Goal: Task Accomplishment & Management: Complete application form

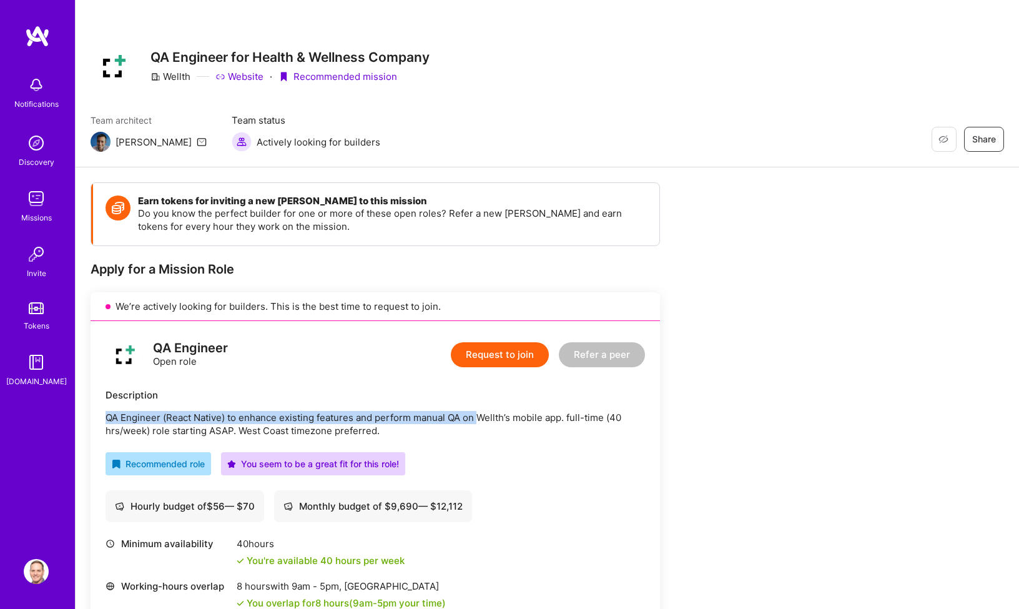
drag, startPoint x: 477, startPoint y: 419, endPoint x: 564, endPoint y: 409, distance: 86.7
click at [564, 409] on div "Description QA Engineer (React Native) to enhance existing features and perform…" at bounding box center [374, 412] width 539 height 49
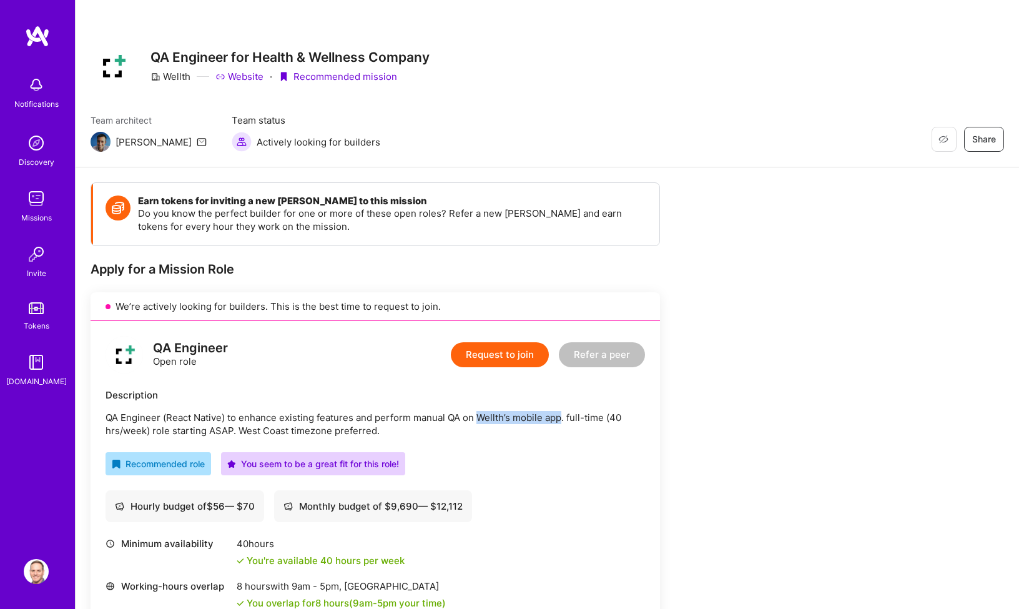
drag, startPoint x: 561, startPoint y: 416, endPoint x: 480, endPoint y: 414, distance: 80.6
click at [480, 414] on p "QA Engineer (React Native) to enhance existing features and perform manual QA o…" at bounding box center [374, 424] width 539 height 26
copy p "Wellth’s mobile app"
click at [473, 362] on button "Request to join" at bounding box center [500, 354] width 98 height 25
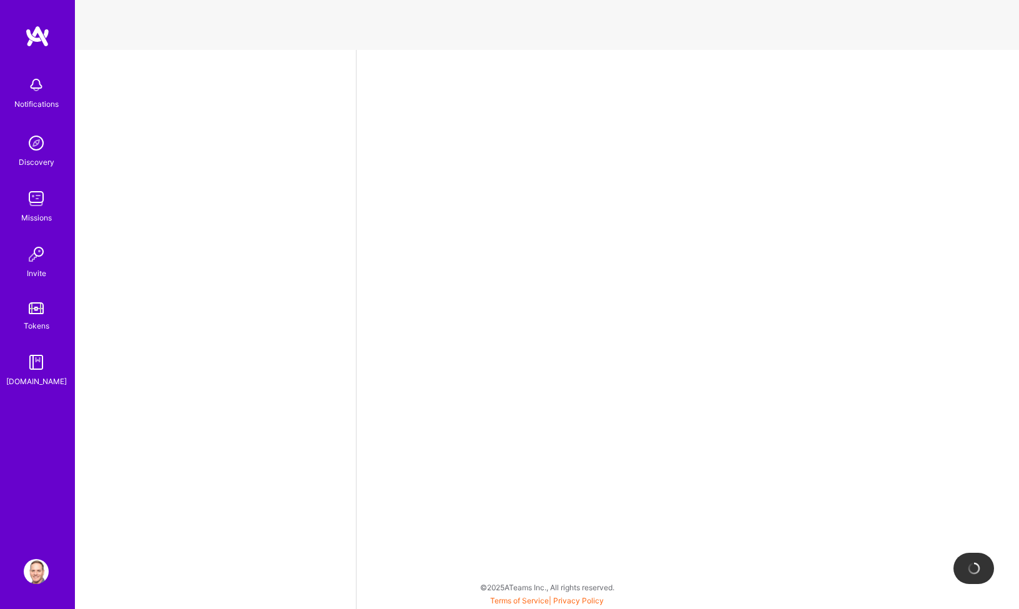
select select "US"
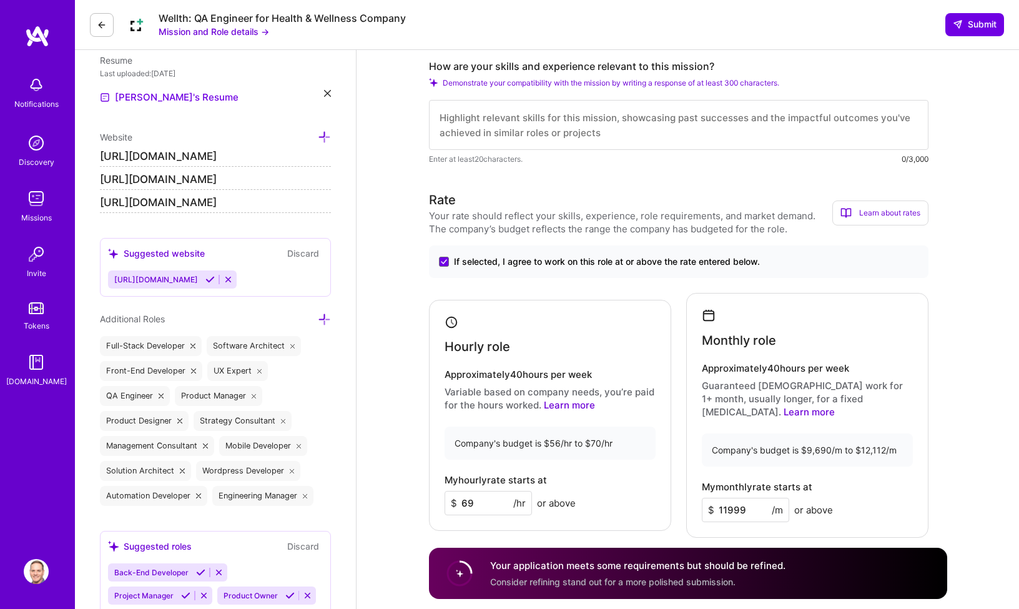
scroll to position [82, 0]
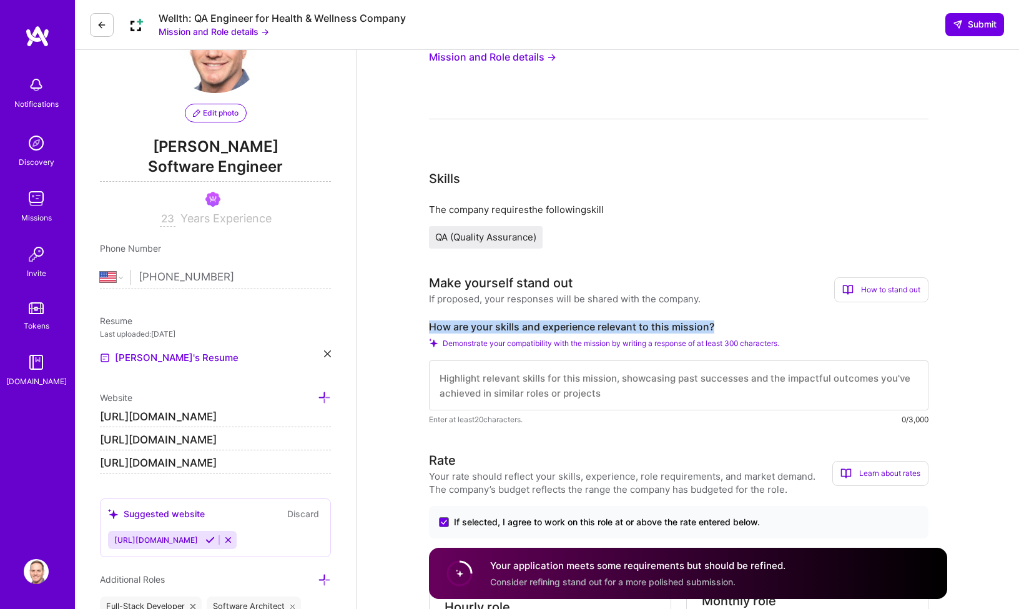
drag, startPoint x: 674, startPoint y: 325, endPoint x: 428, endPoint y: 327, distance: 245.9
click at [429, 327] on label "How are your skills and experience relevant to this mission?" at bounding box center [678, 326] width 499 height 13
copy label "How are your skills and experience relevant to this mission?"
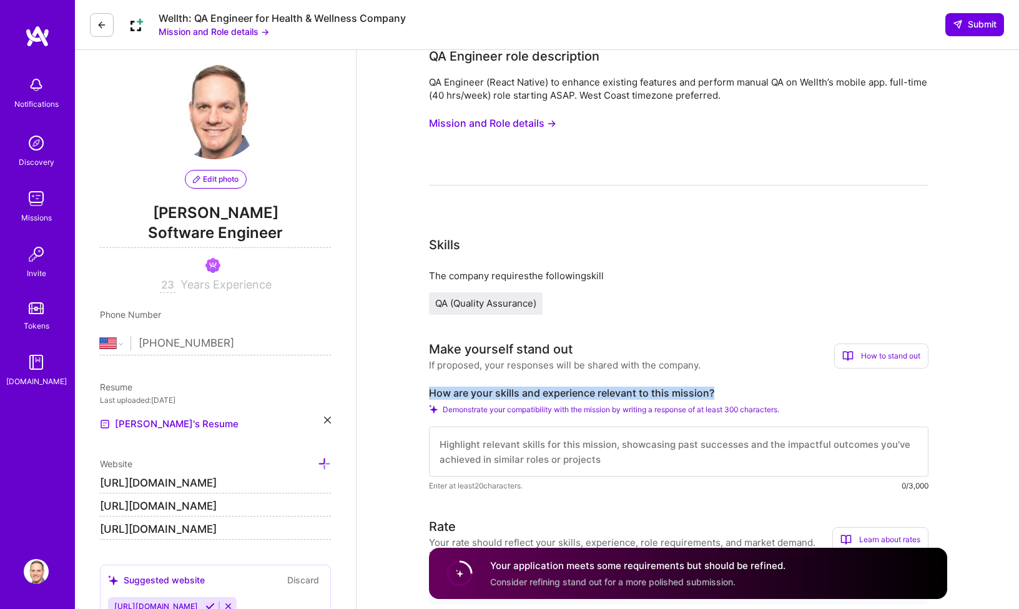
scroll to position [0, 0]
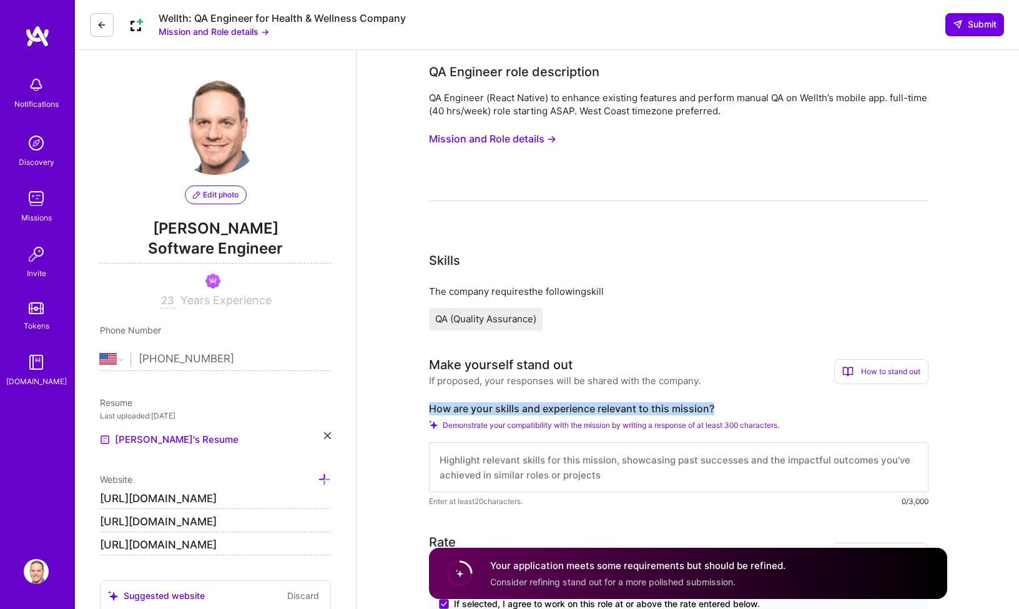
click at [525, 142] on button "Mission and Role details →" at bounding box center [492, 138] width 127 height 23
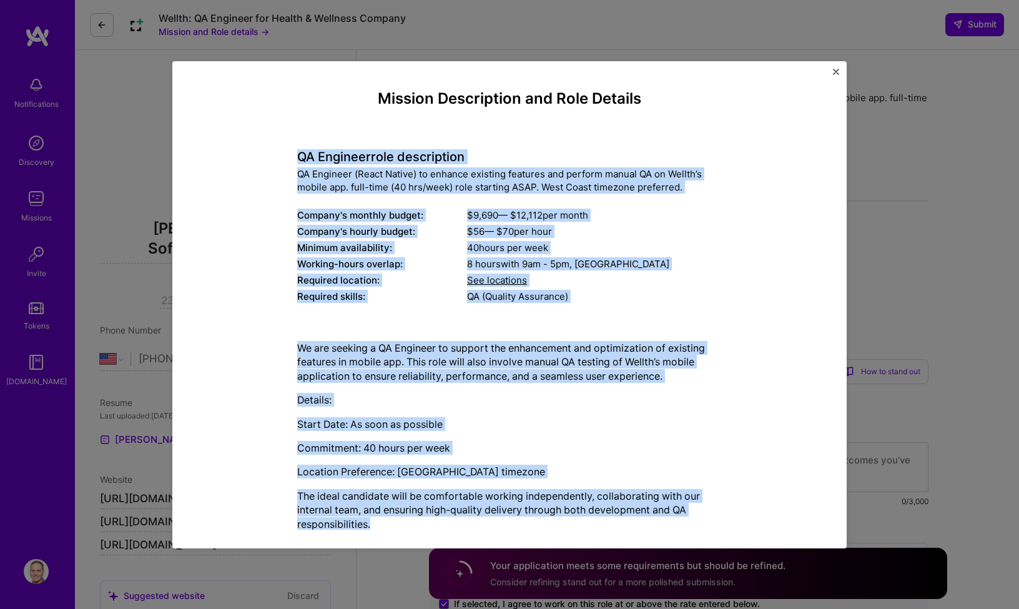
scroll to position [21, 0]
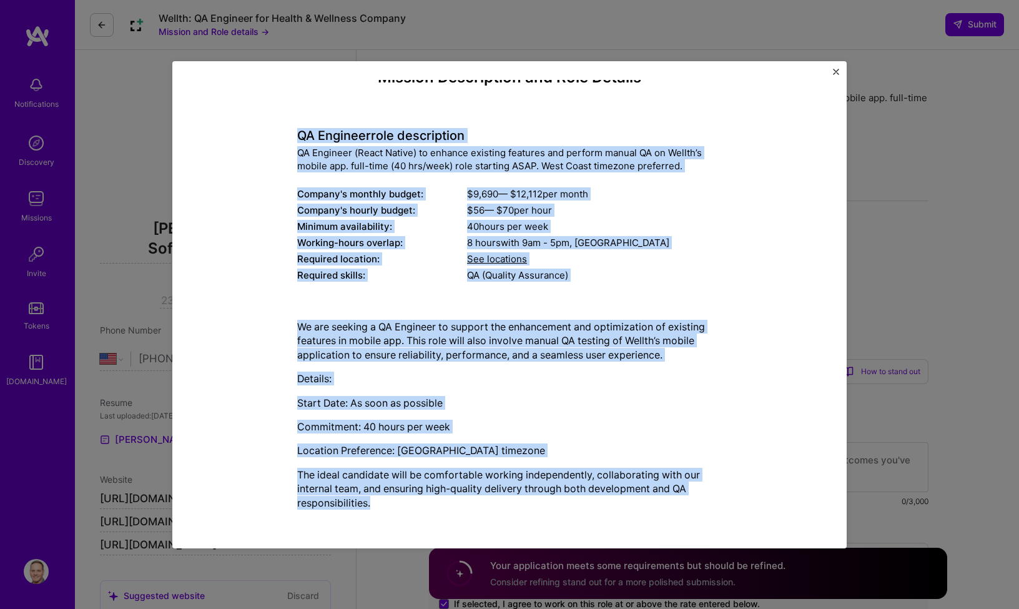
drag, startPoint x: 294, startPoint y: 154, endPoint x: 675, endPoint y: 526, distance: 532.7
click at [675, 526] on div "Mission Description and Role Details QA Engineer role description QA Engineer (…" at bounding box center [509, 304] width 637 height 449
copy div "LO Ipsumdol sita consectetur AD Elitsedd (Eiusm Tempor) in utlabor etdolore mag…"
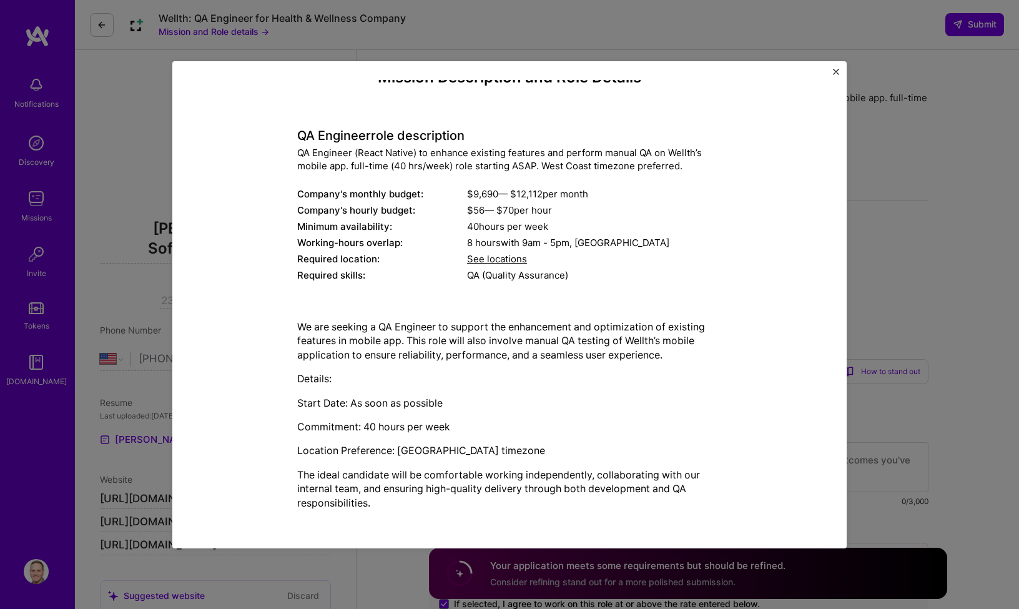
drag, startPoint x: 412, startPoint y: 9, endPoint x: 413, endPoint y: 2, distance: 7.6
click at [411, 9] on div "Mission Description and Role Details QA Engineer role description QA Engineer (…" at bounding box center [509, 304] width 1019 height 609
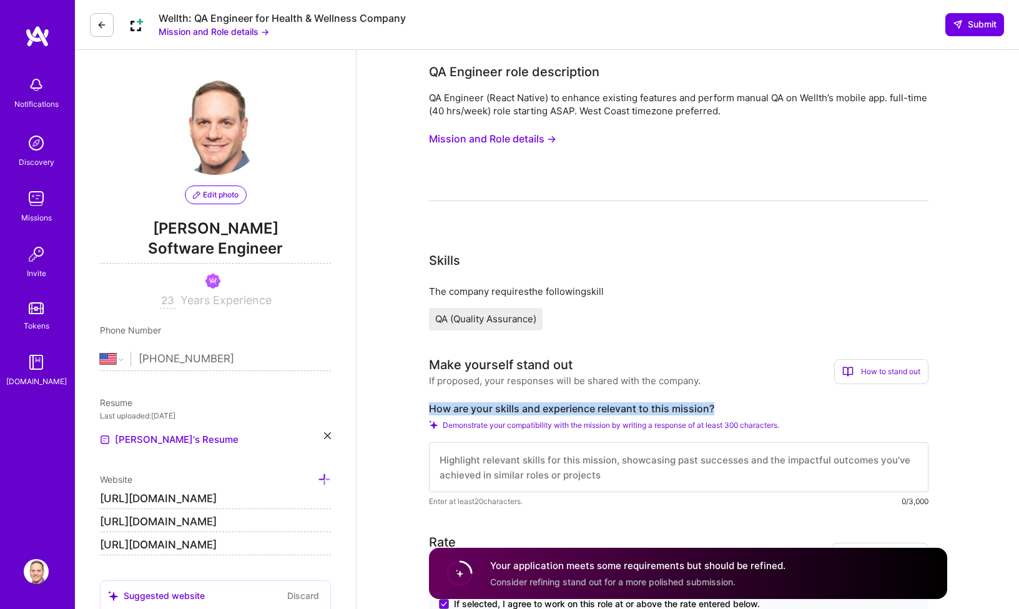
drag, startPoint x: 634, startPoint y: 407, endPoint x: 419, endPoint y: 406, distance: 215.3
copy label "How are your skills and experience relevant to this mission?"
click at [616, 463] on textarea at bounding box center [678, 467] width 499 height 50
paste textarea "My skills and experience are a direct match for this mission. I have a strong b…"
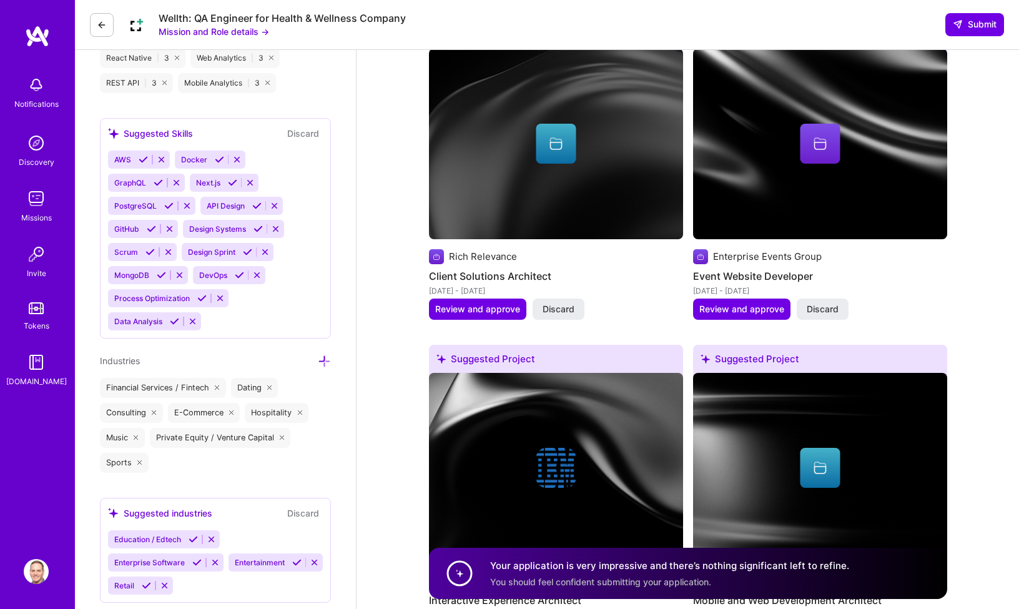
scroll to position [1461, 0]
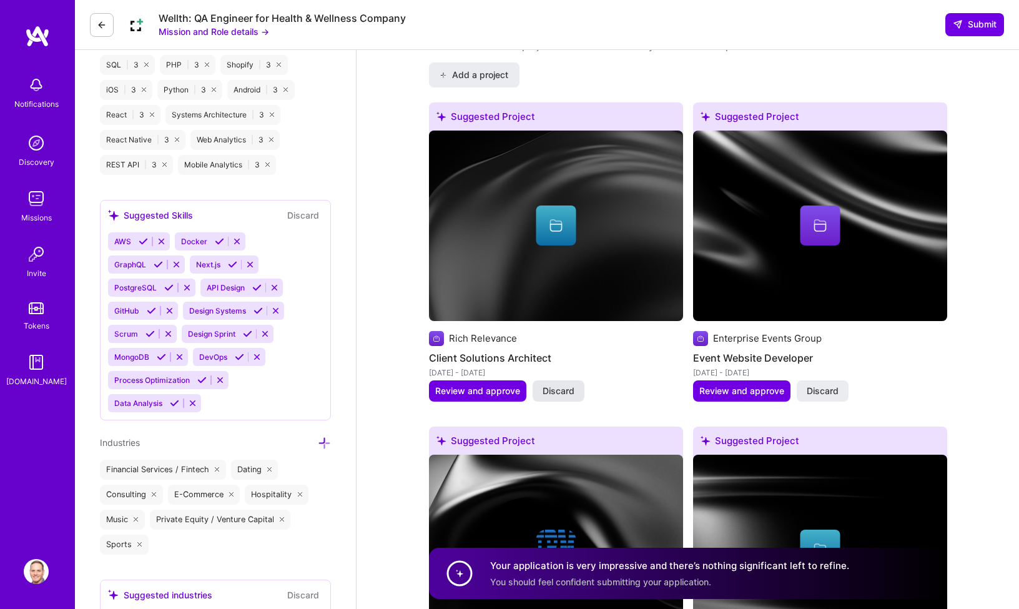
type textarea "My skills and experience are a direct match for this mission. I have a strong b…"
click at [574, 380] on button "Discard" at bounding box center [558, 390] width 52 height 21
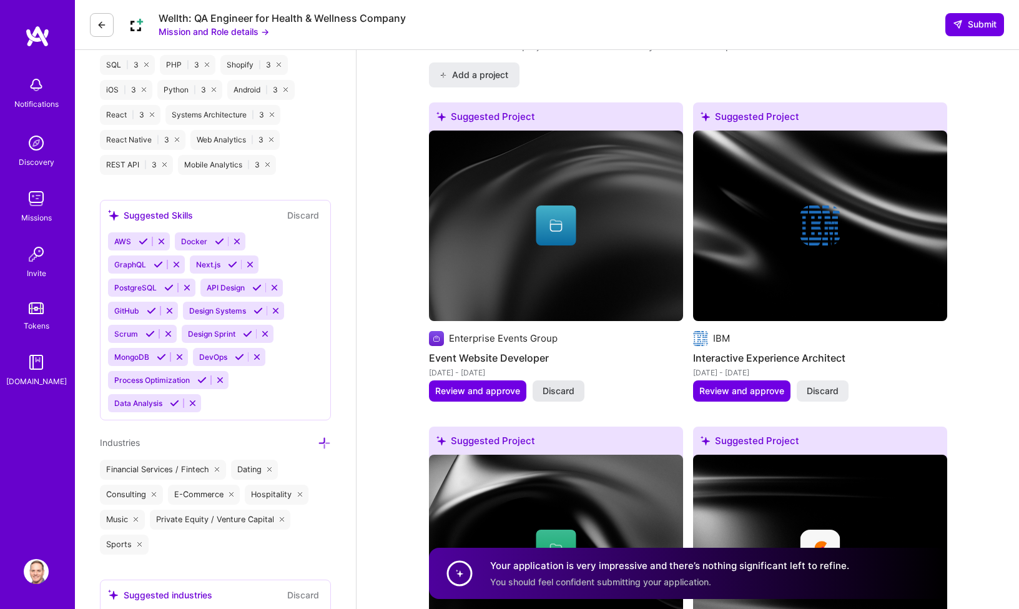
click at [545, 384] on span "Discard" at bounding box center [558, 390] width 32 height 12
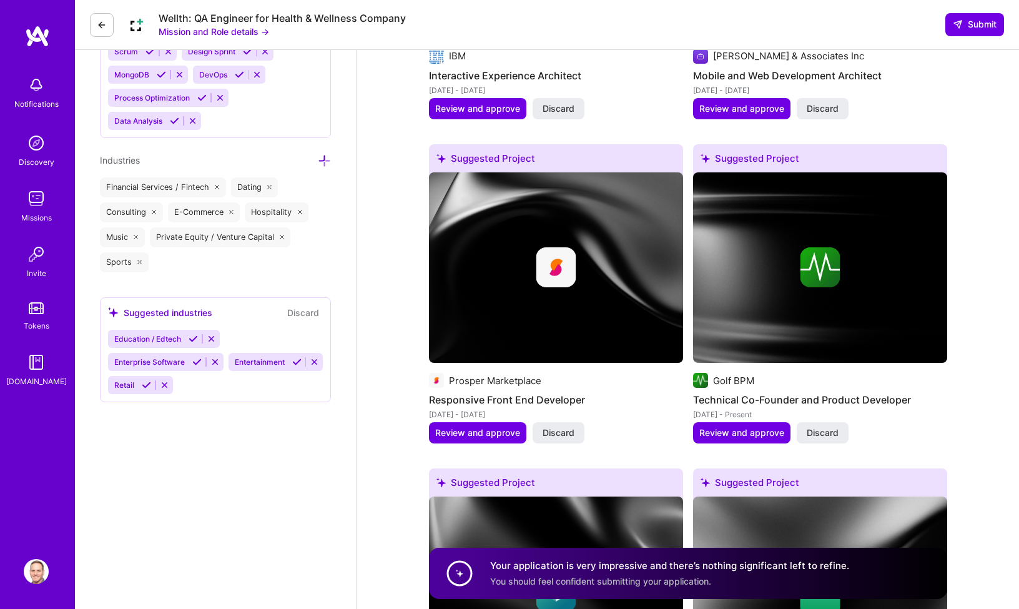
scroll to position [1744, 0]
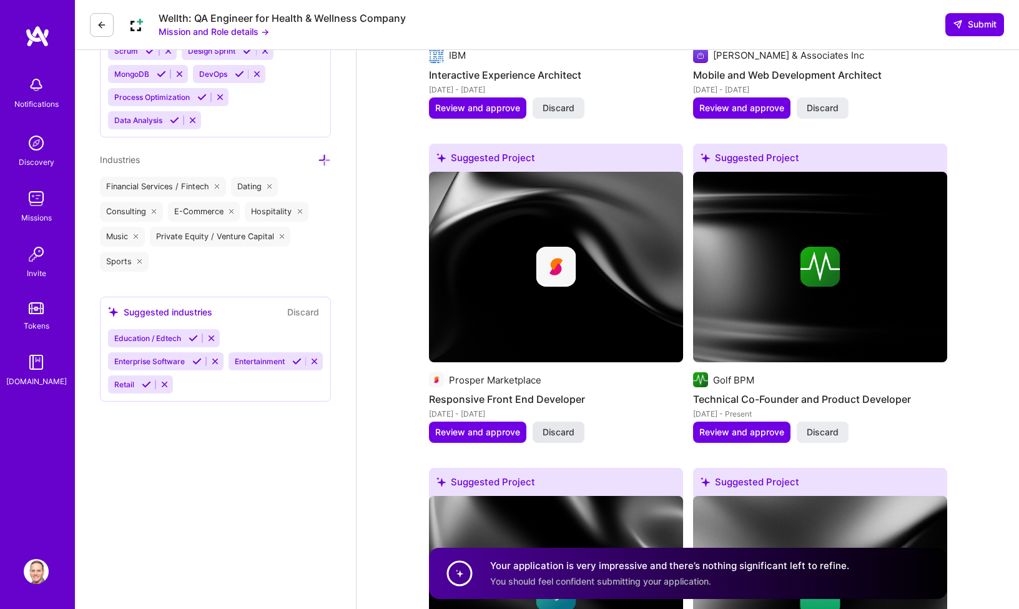
click at [564, 426] on span "Discard" at bounding box center [558, 432] width 32 height 12
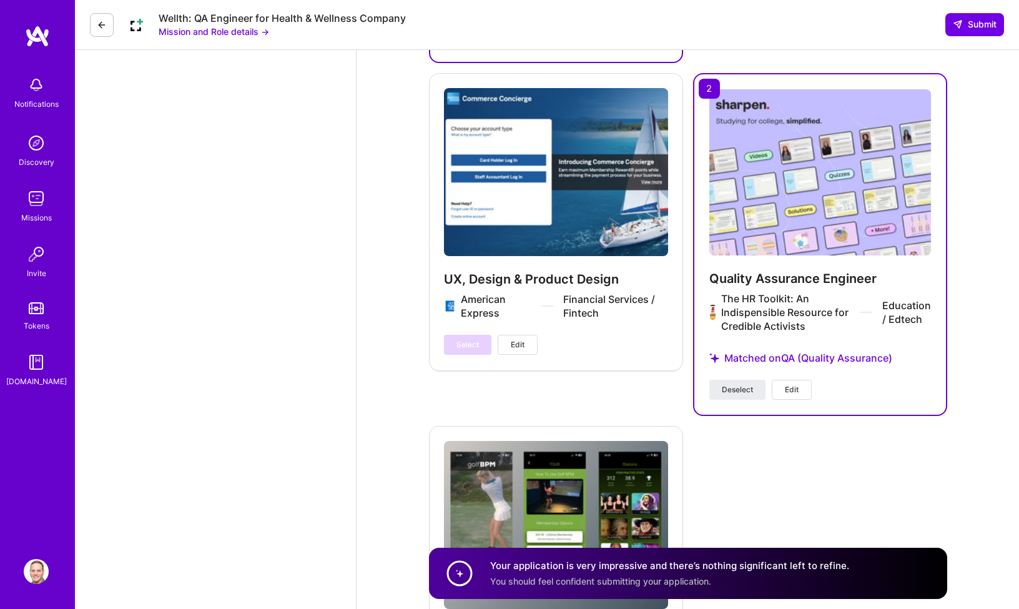
scroll to position [2981, 0]
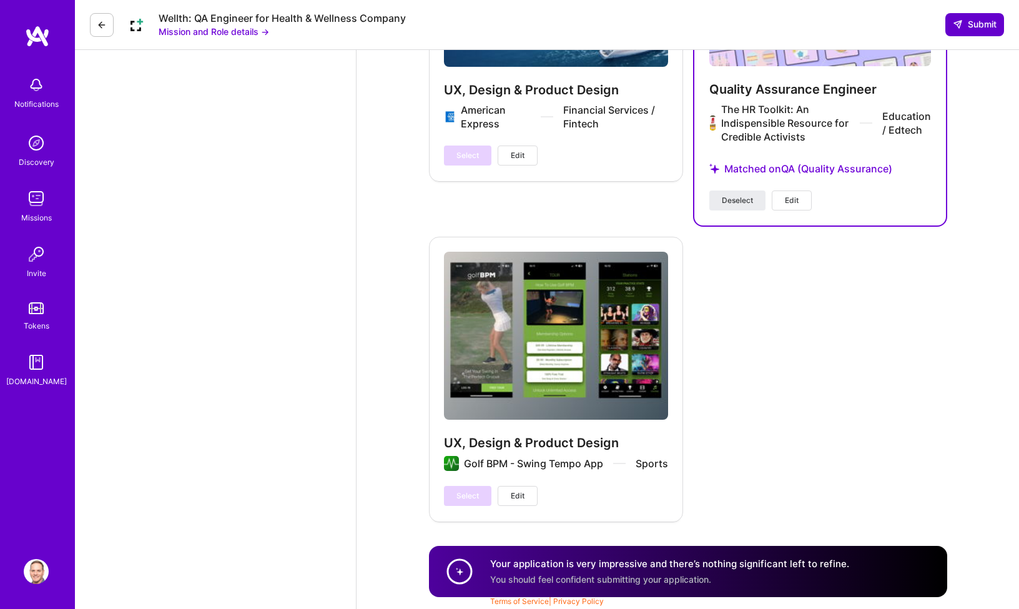
click at [983, 16] on button "Submit" at bounding box center [974, 24] width 59 height 22
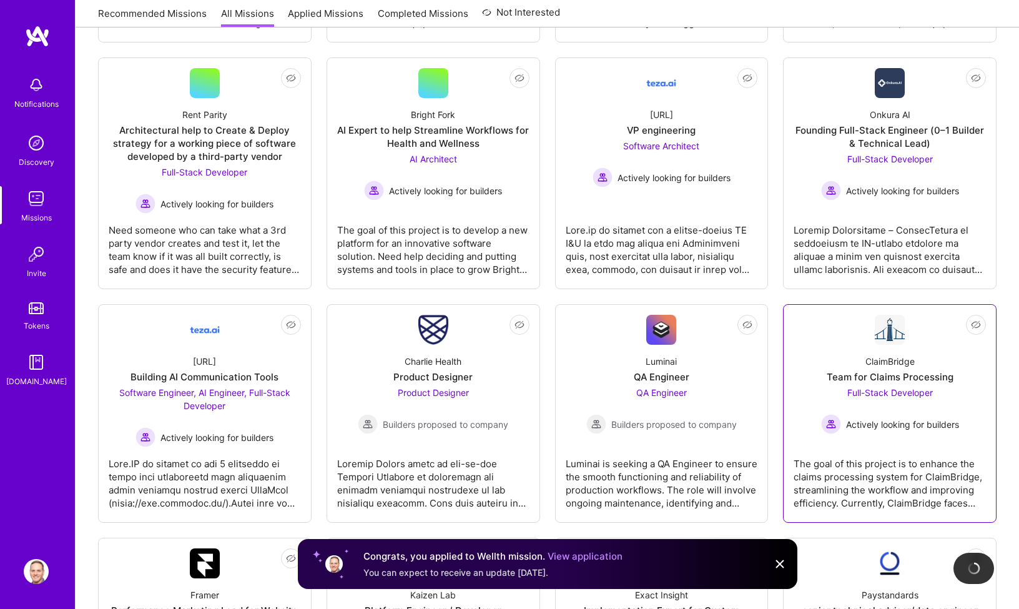
scroll to position [579, 0]
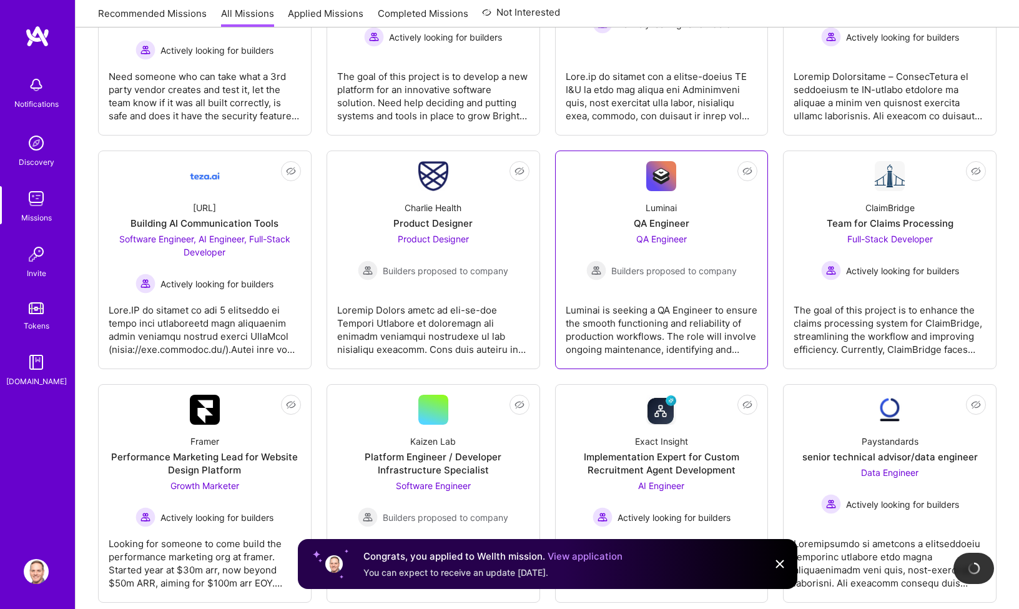
click at [669, 242] on span "QA Engineer" at bounding box center [661, 238] width 51 height 11
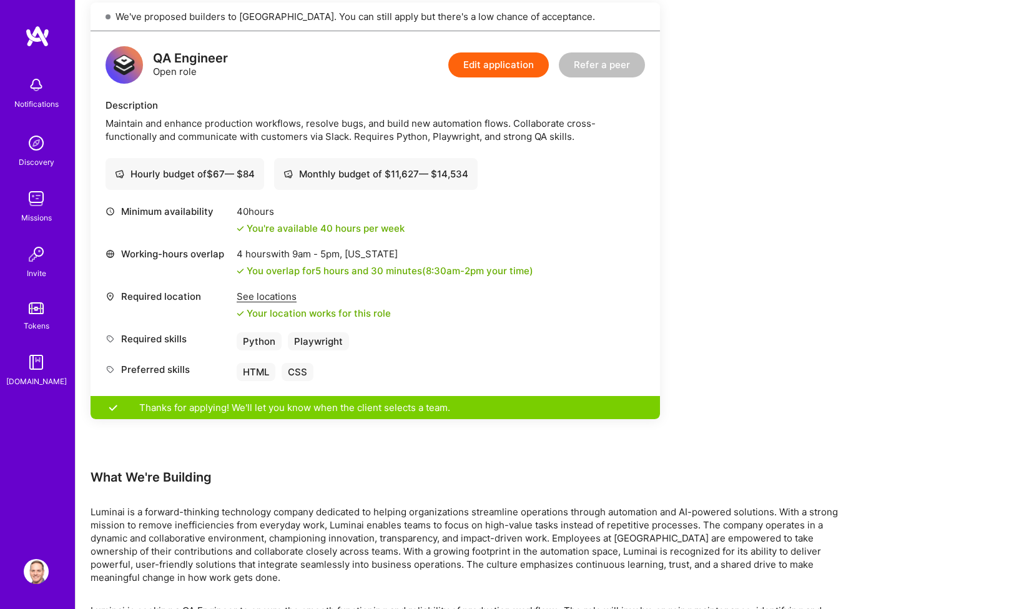
scroll to position [412, 0]
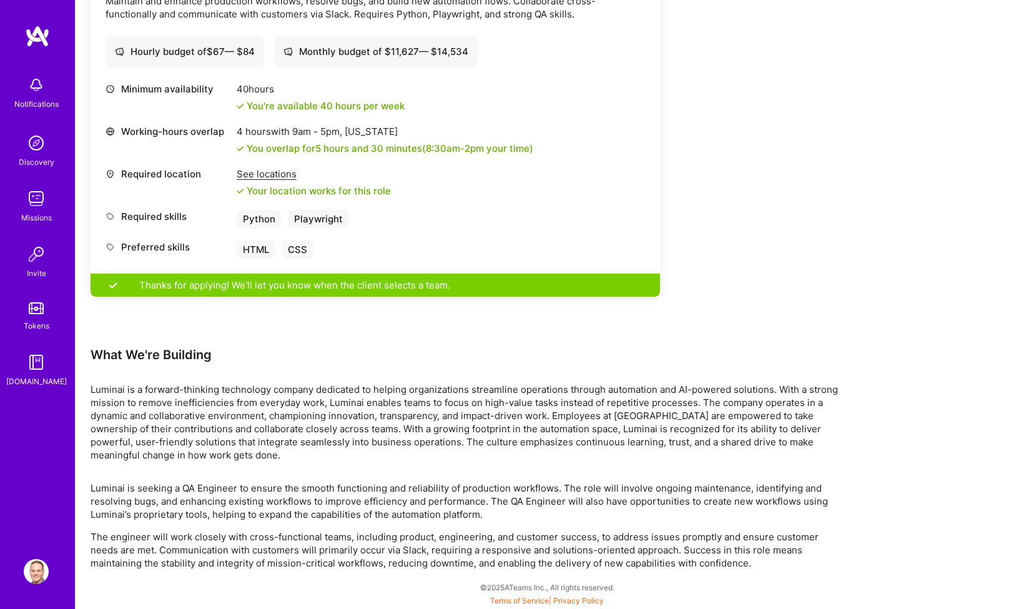
click at [47, 84] on img at bounding box center [36, 84] width 25 height 25
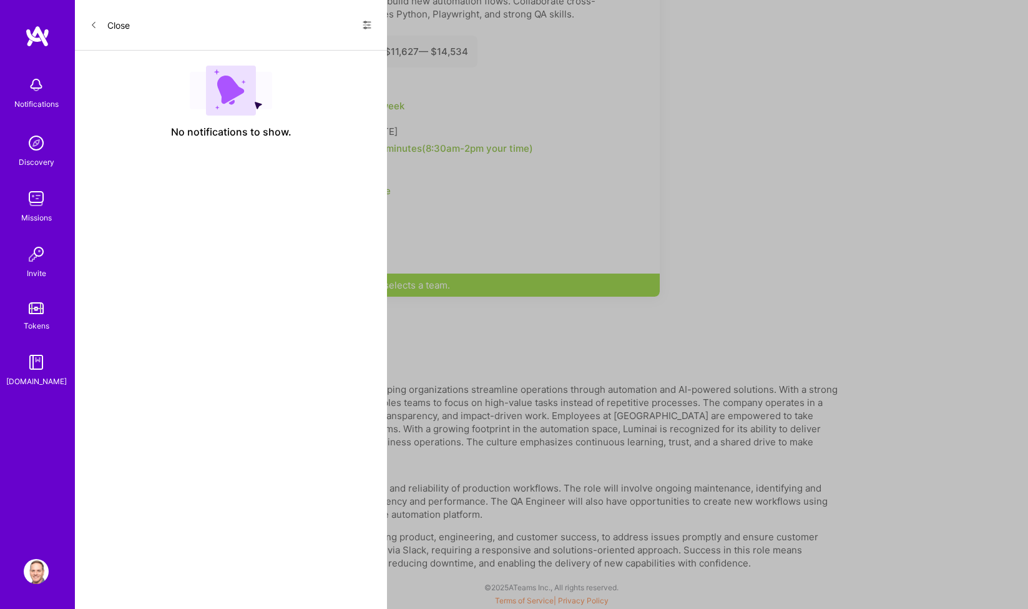
click at [373, 26] on div "Close Show all notifications Show unread notifications only" at bounding box center [231, 25] width 312 height 51
click at [369, 24] on icon at bounding box center [366, 25] width 7 height 2
click at [311, 52] on span "Show all notifications" at bounding box center [279, 51] width 87 height 12
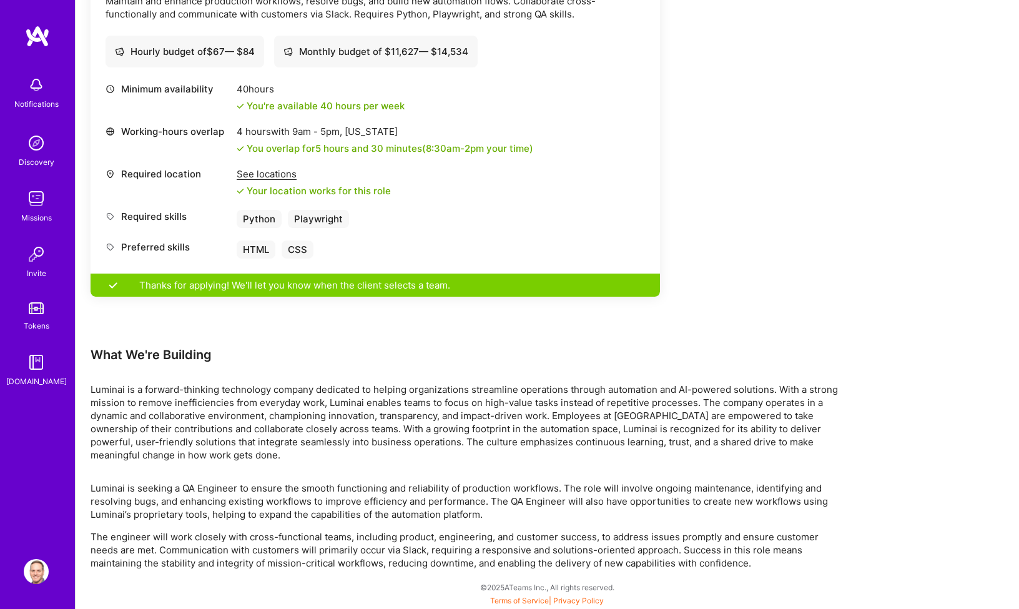
click at [35, 36] on img at bounding box center [37, 36] width 25 height 22
